Goal: Information Seeking & Learning: Learn about a topic

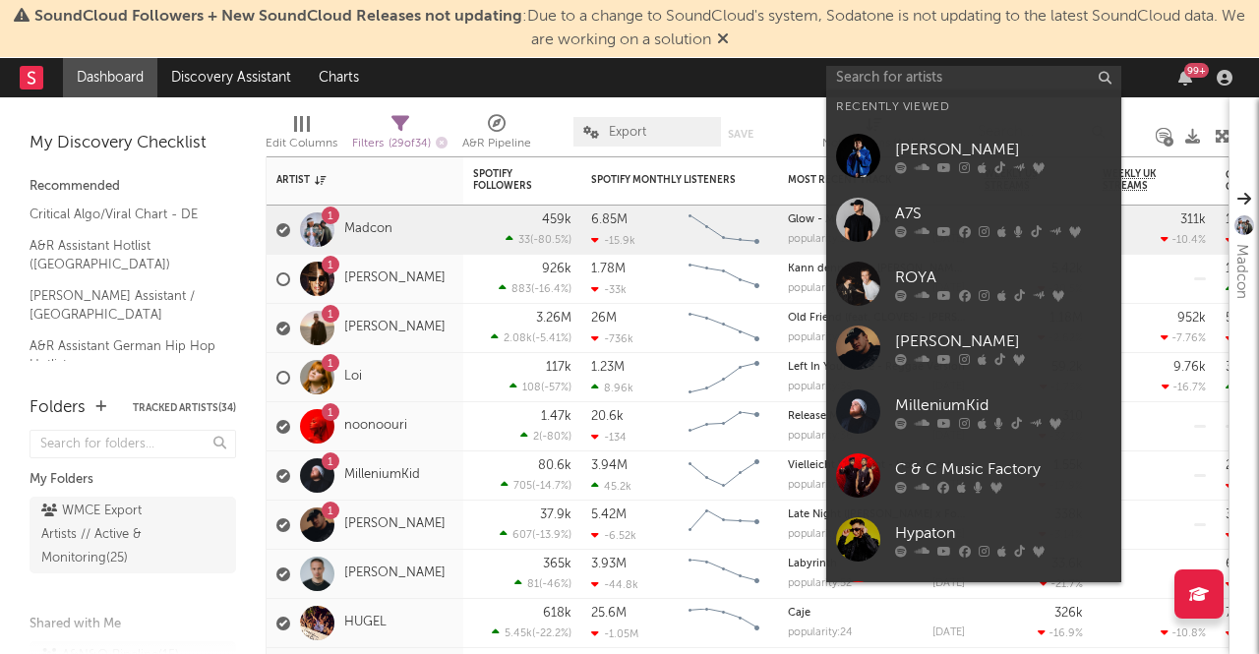
click at [874, 399] on div at bounding box center [858, 412] width 44 height 44
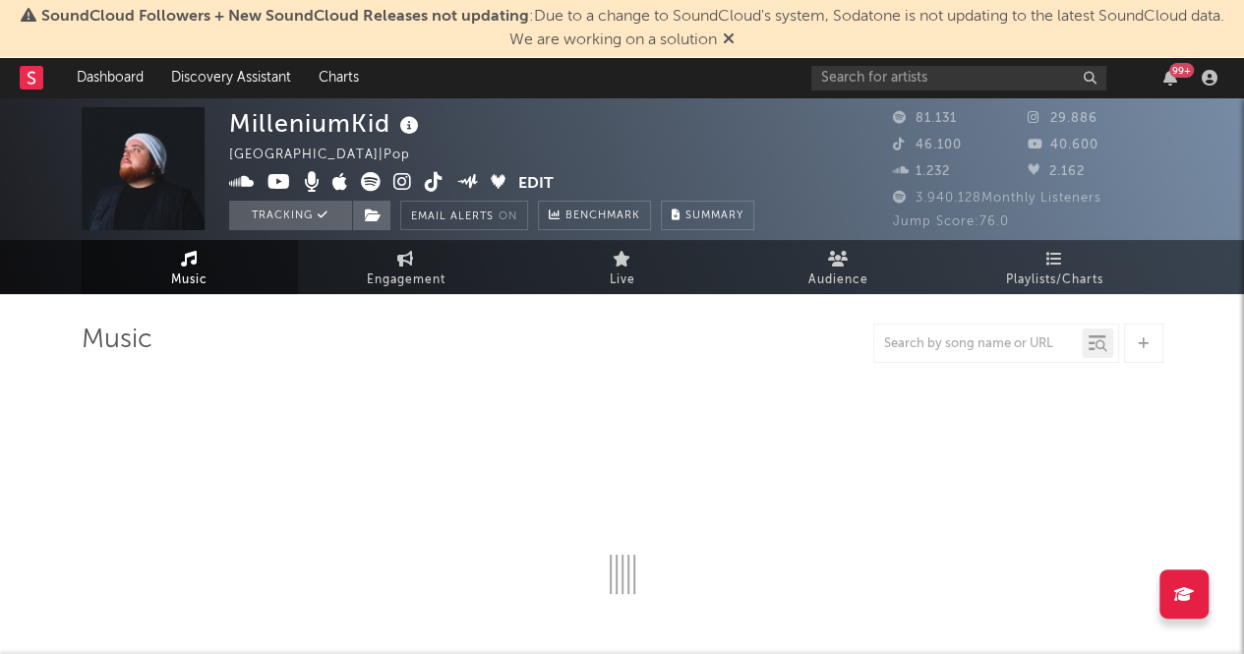
click at [734, 38] on icon at bounding box center [729, 38] width 12 height 16
select select "6m"
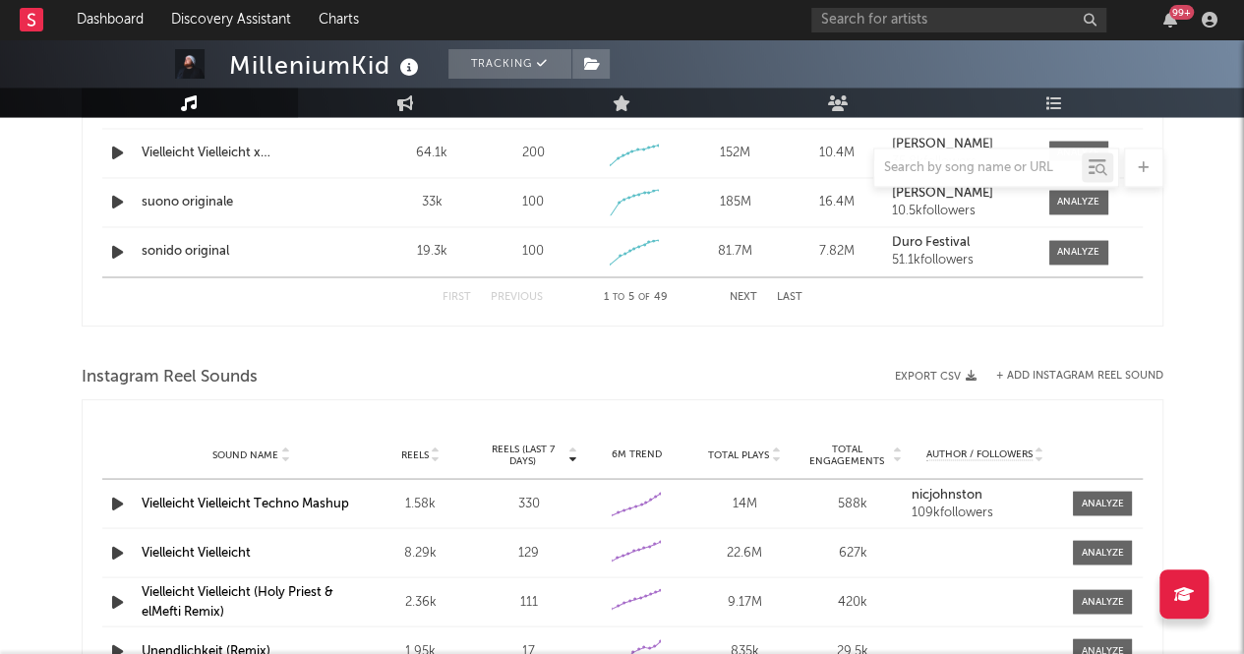
scroll to position [1672, 0]
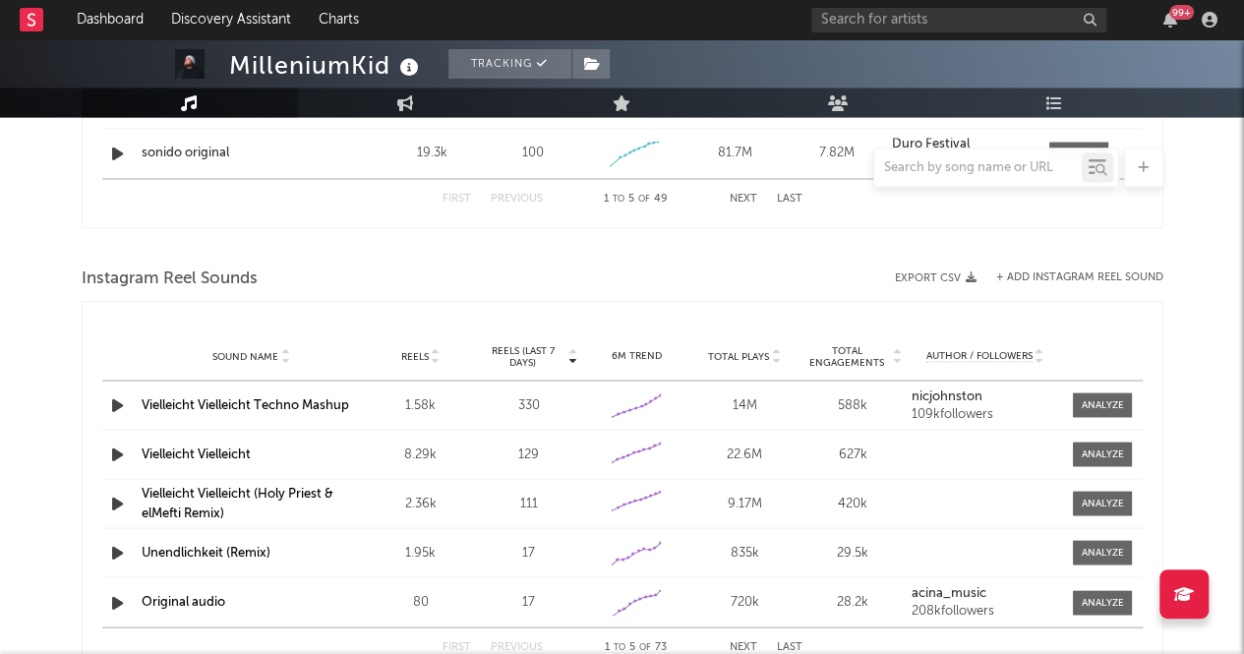
click at [512, 355] on span "Reels (last 7 days)" at bounding box center [523, 356] width 87 height 24
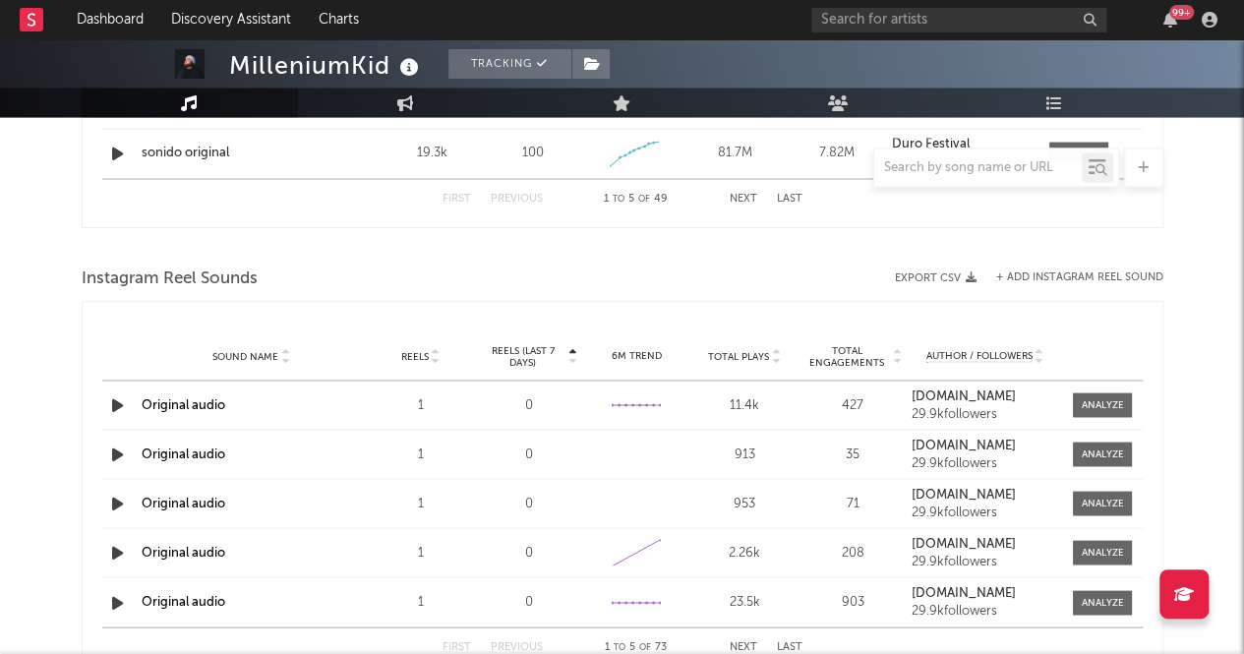
click at [512, 355] on span "Reels (last 7 days)" at bounding box center [523, 356] width 87 height 24
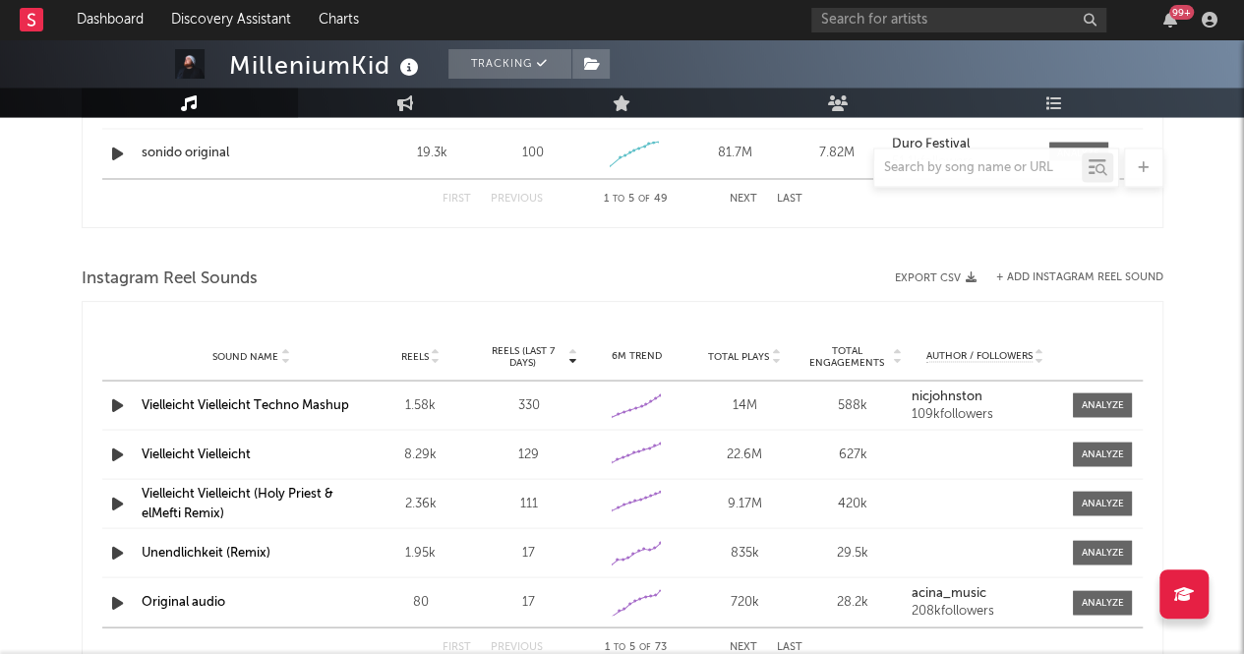
click at [108, 401] on icon "button" at bounding box center [117, 404] width 21 height 25
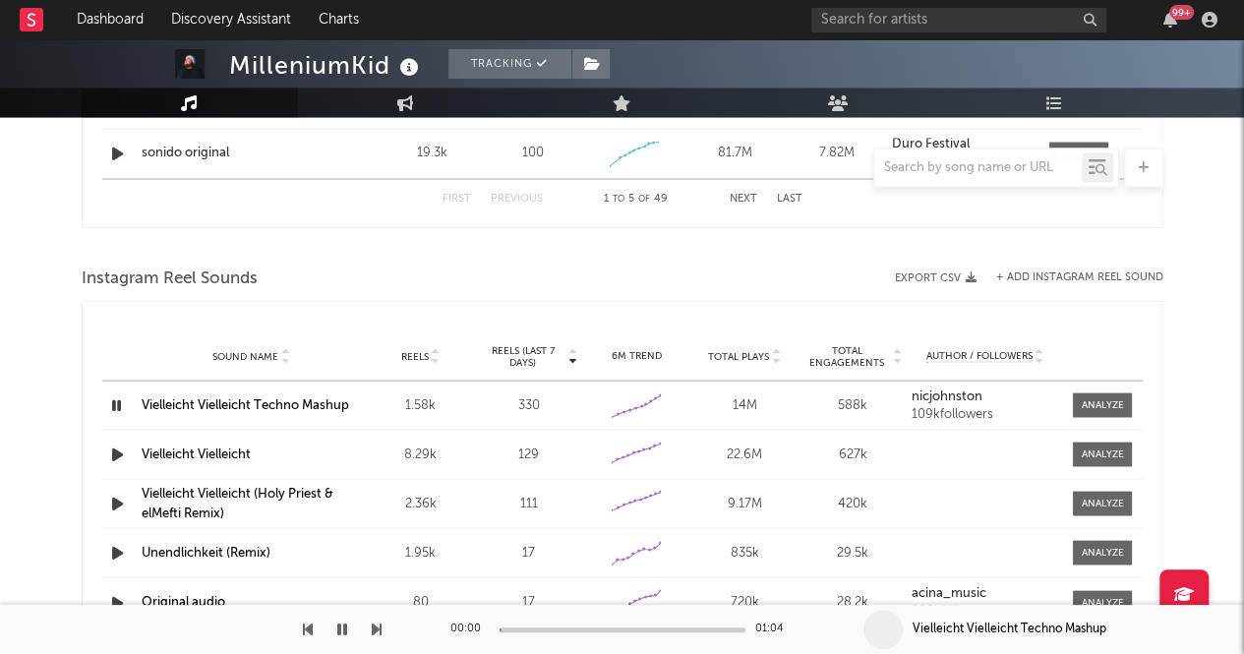
click at [151, 400] on link "Vielleicht Vielleicht Techno Mashup" at bounding box center [246, 404] width 208 height 13
click at [348, 622] on button "button" at bounding box center [342, 629] width 20 height 49
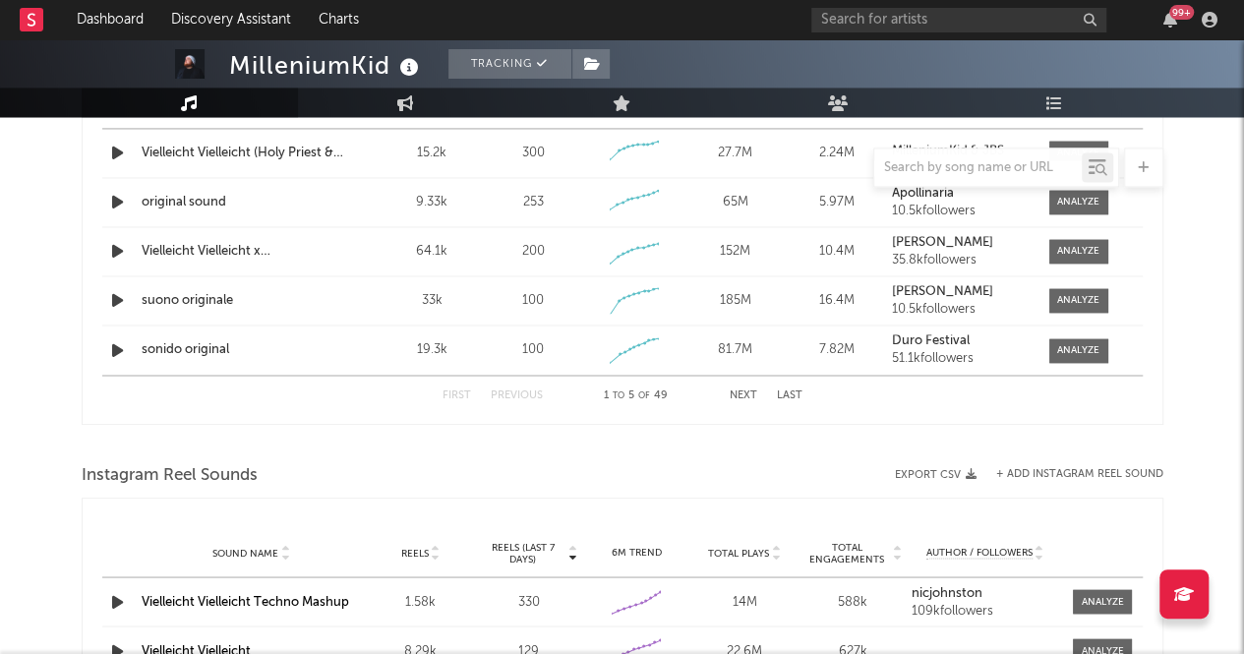
scroll to position [1180, 0]
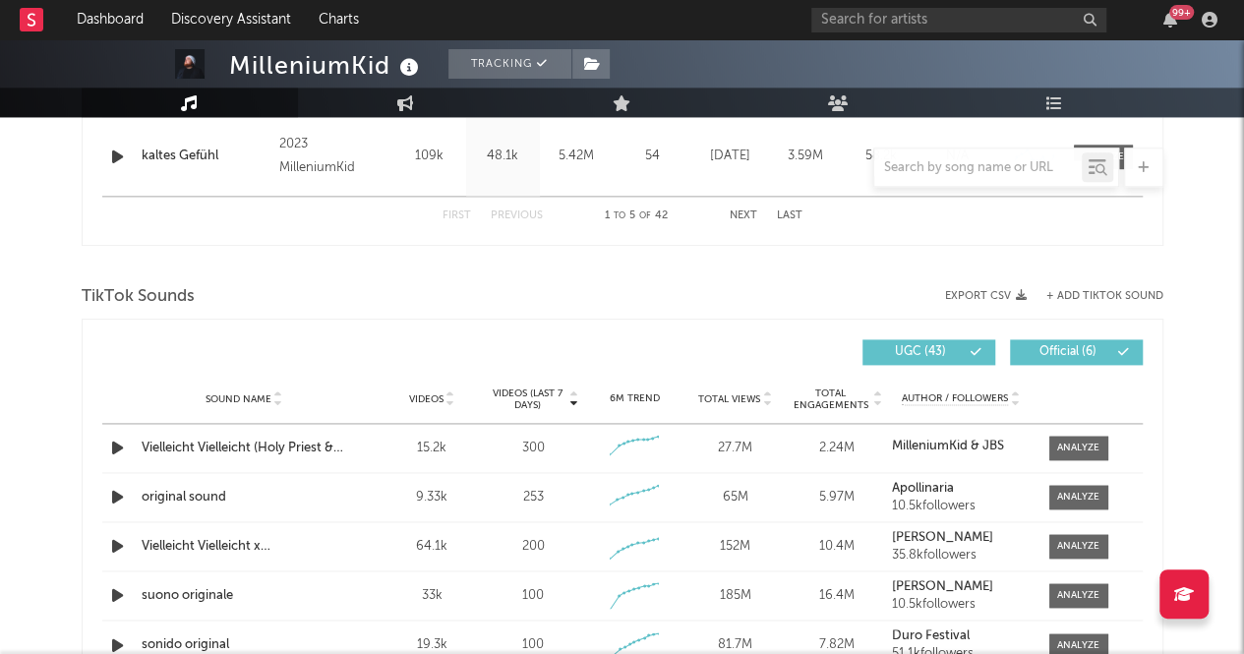
click at [539, 395] on span "Videos (last 7 days)" at bounding box center [527, 400] width 80 height 24
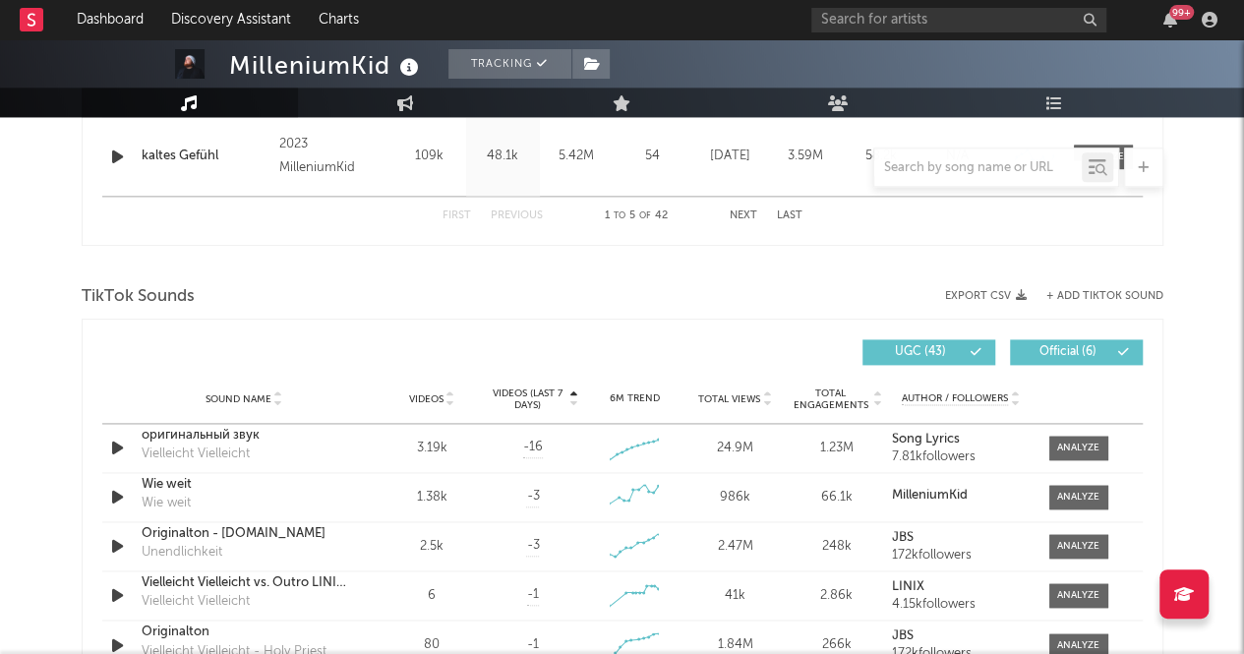
click at [539, 395] on span "Videos (last 7 days)" at bounding box center [527, 400] width 80 height 24
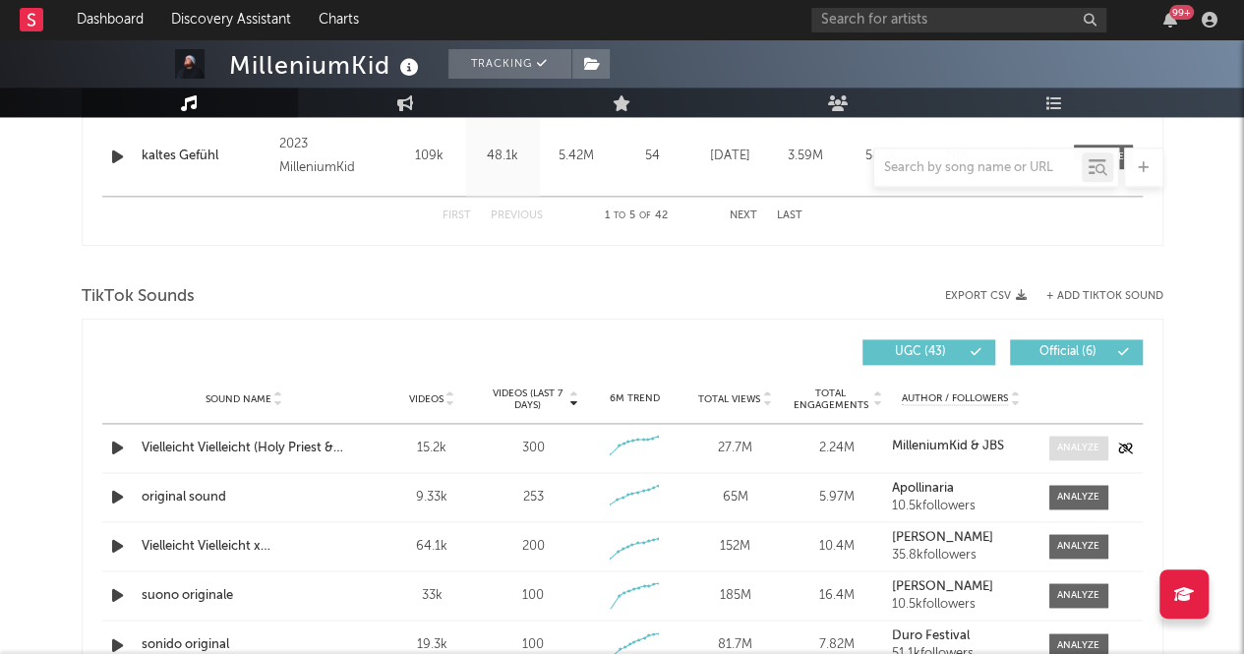
click at [1054, 444] on span at bounding box center [1079, 448] width 59 height 25
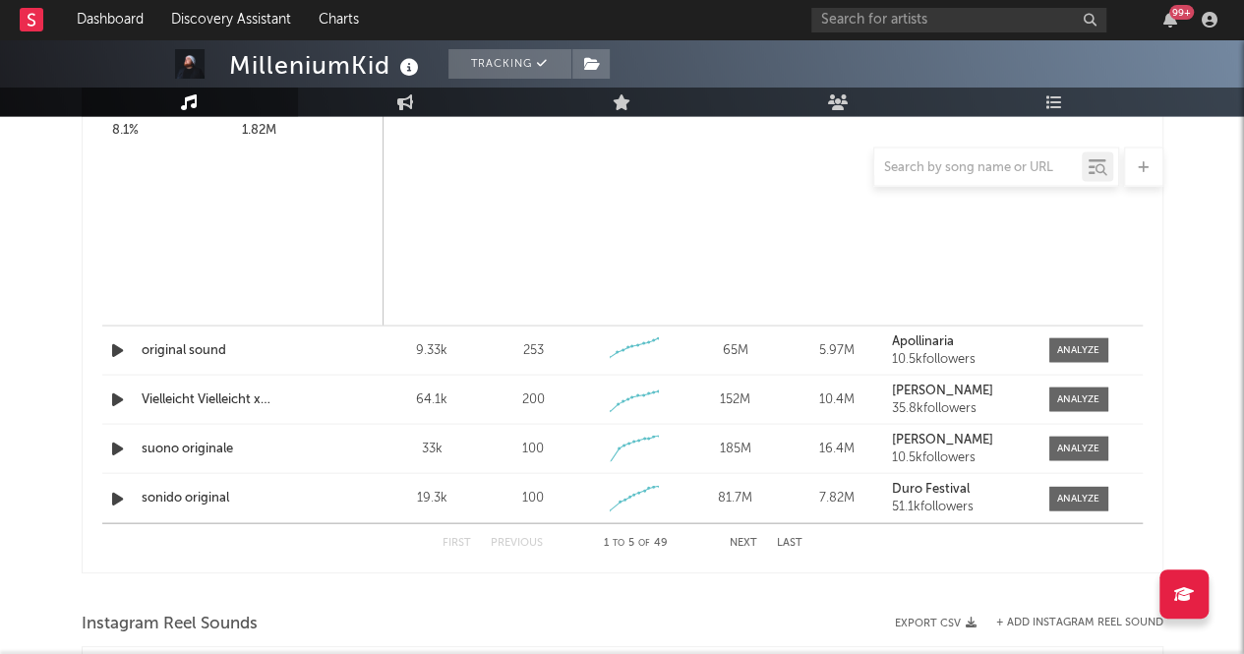
scroll to position [1476, 0]
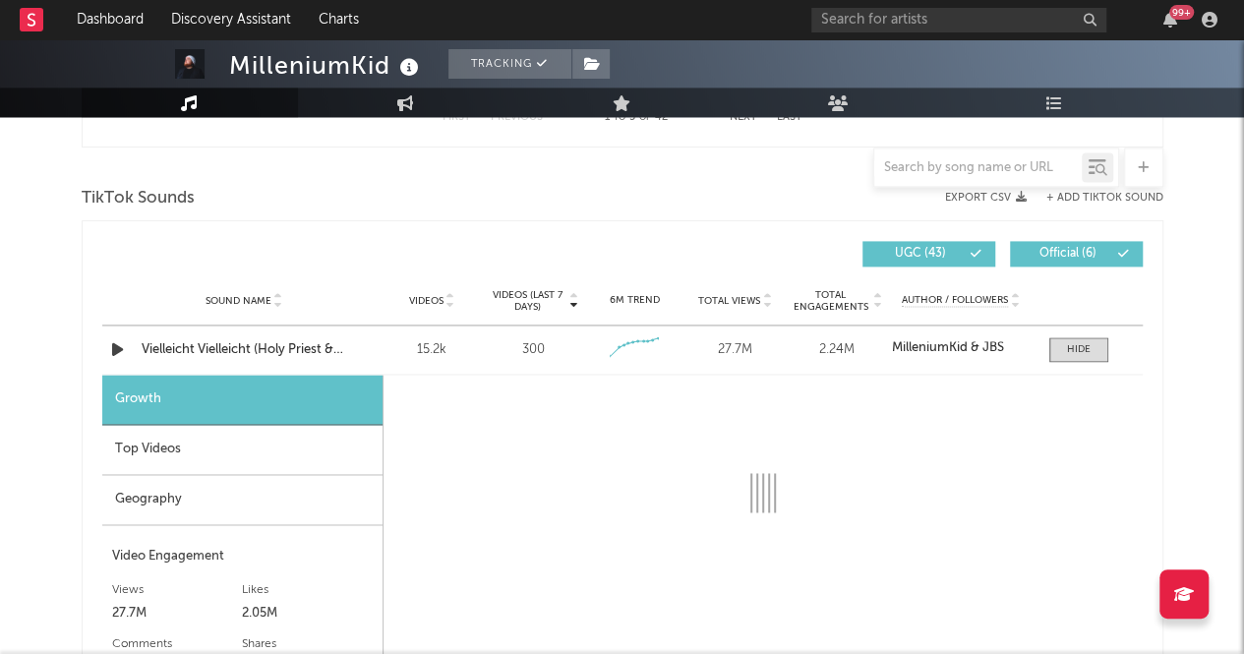
select select "6m"
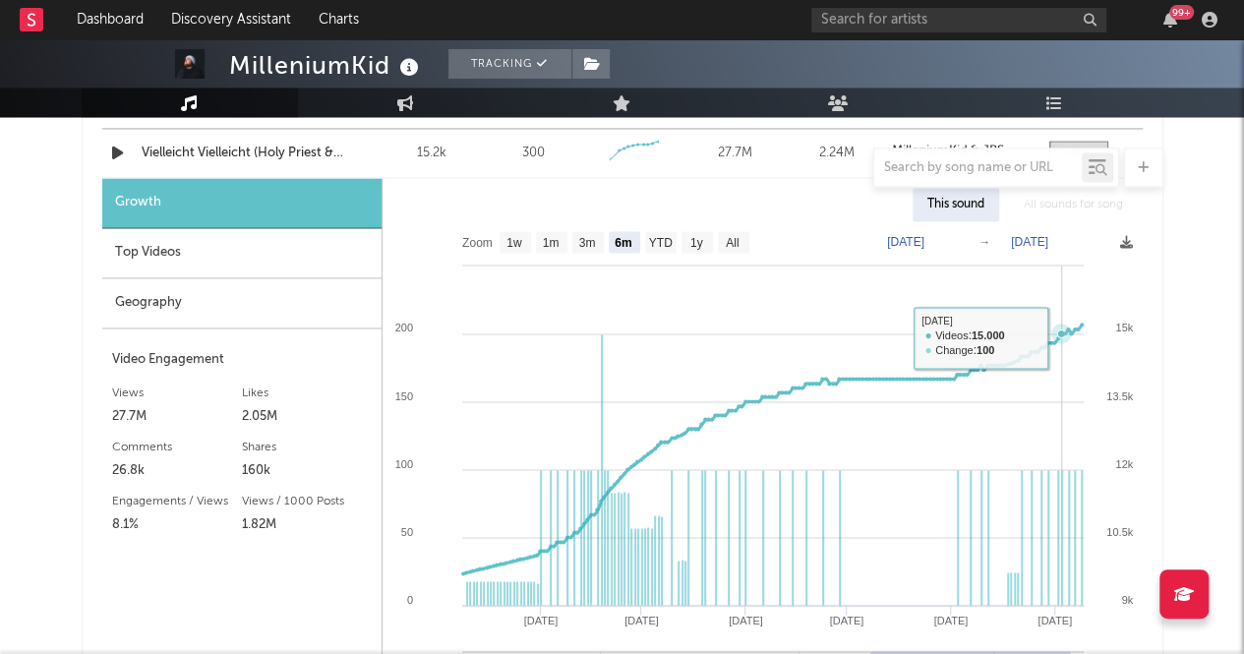
scroll to position [1082, 0]
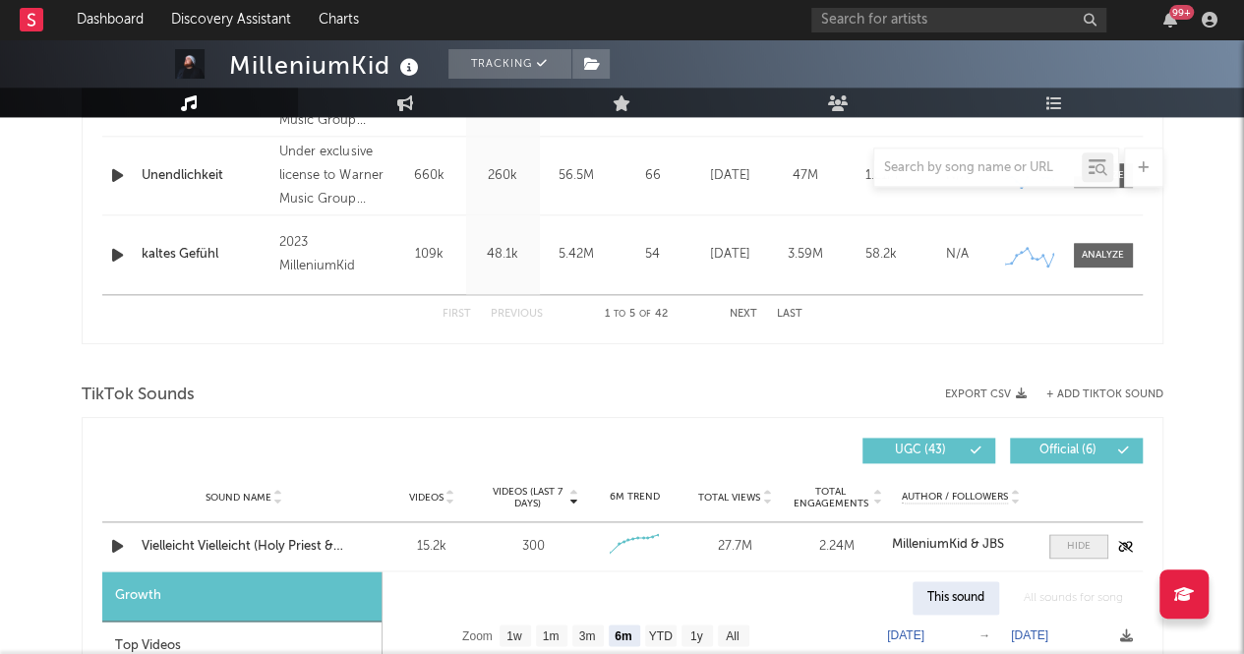
click at [1083, 541] on div at bounding box center [1079, 546] width 24 height 15
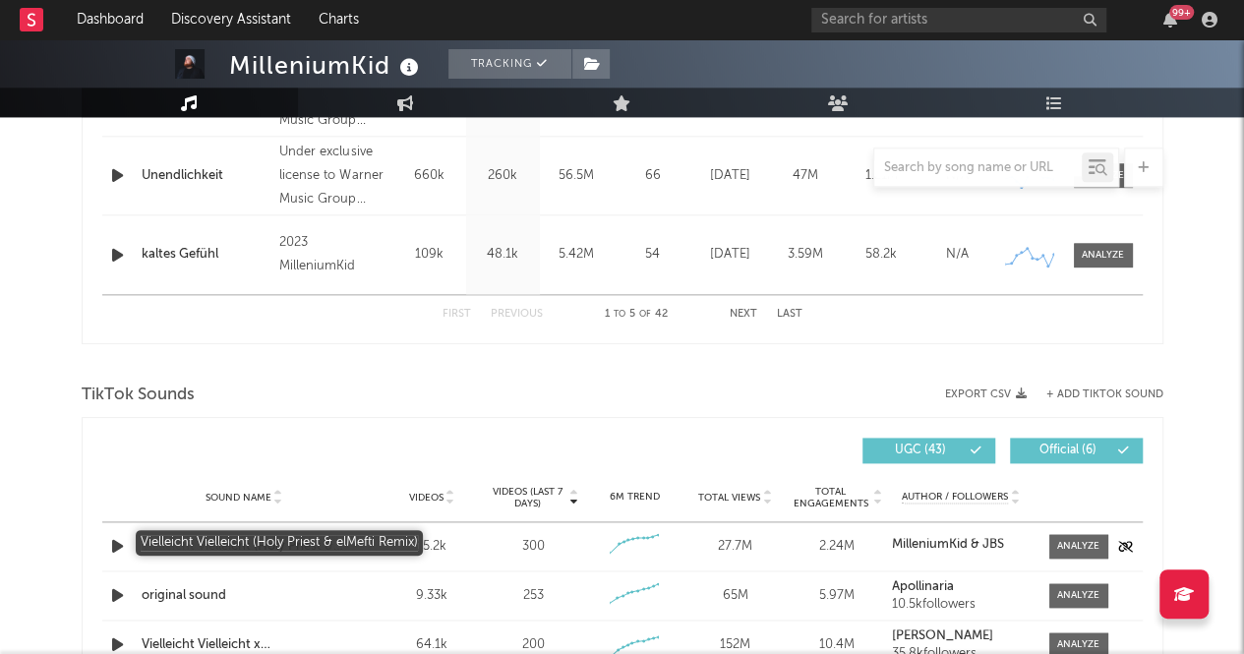
click at [283, 554] on div "Vielleicht Vielleicht (Holy Priest & elMefti Remix)" at bounding box center [245, 547] width 206 height 20
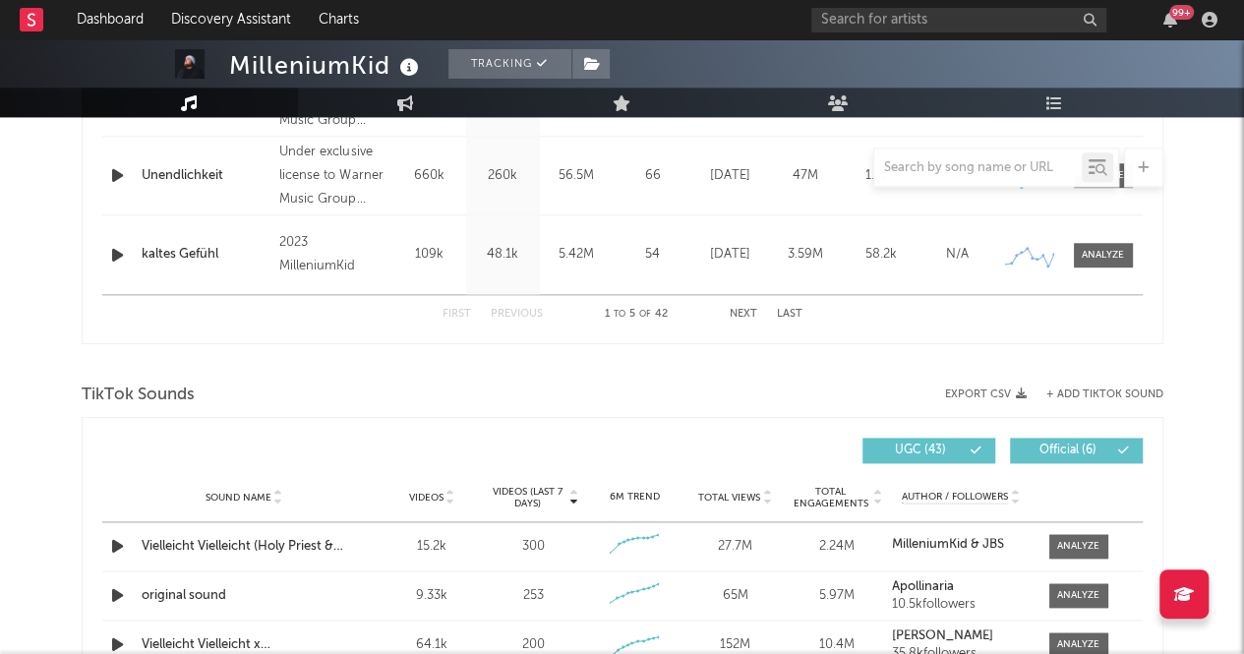
click at [310, 388] on div "TikTok Sounds" at bounding box center [623, 395] width 1082 height 33
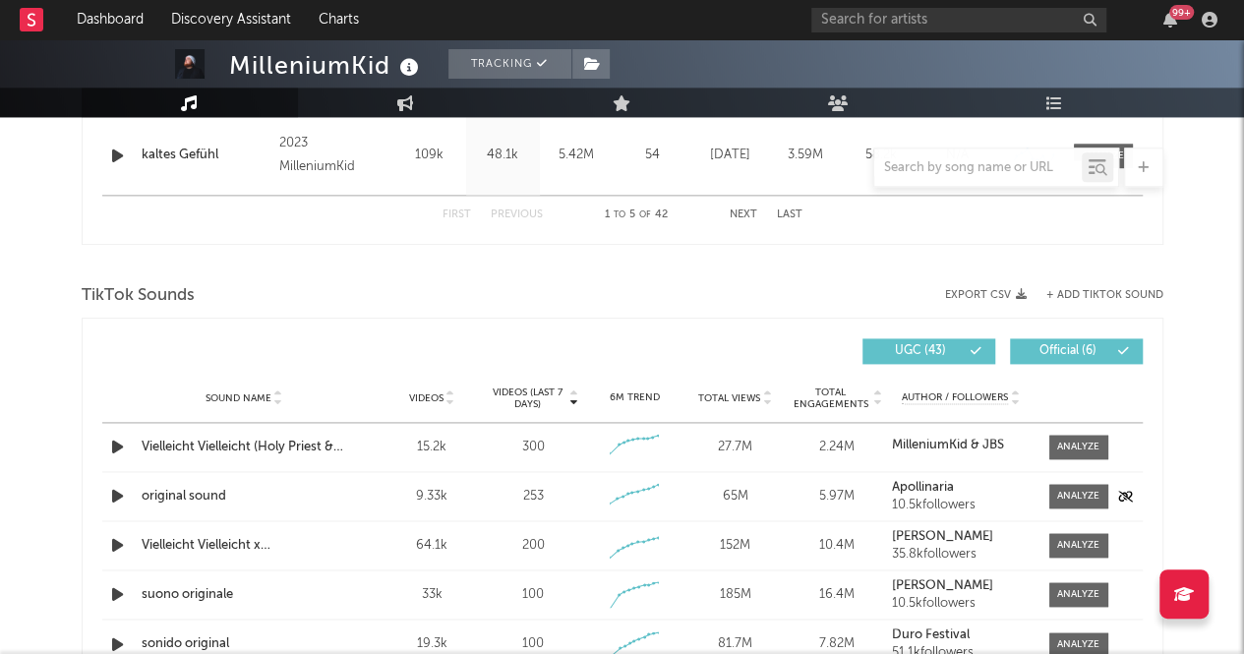
scroll to position [1279, 0]
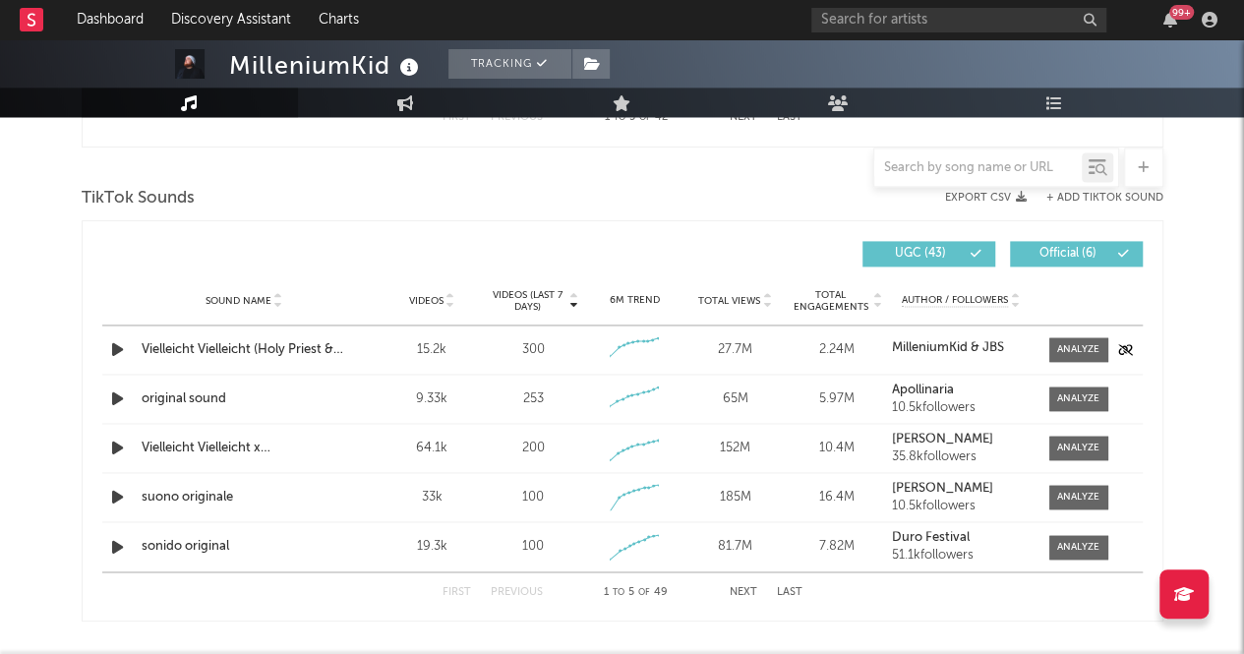
click at [117, 347] on icon "button" at bounding box center [117, 349] width 21 height 25
